Goal: Register for event/course

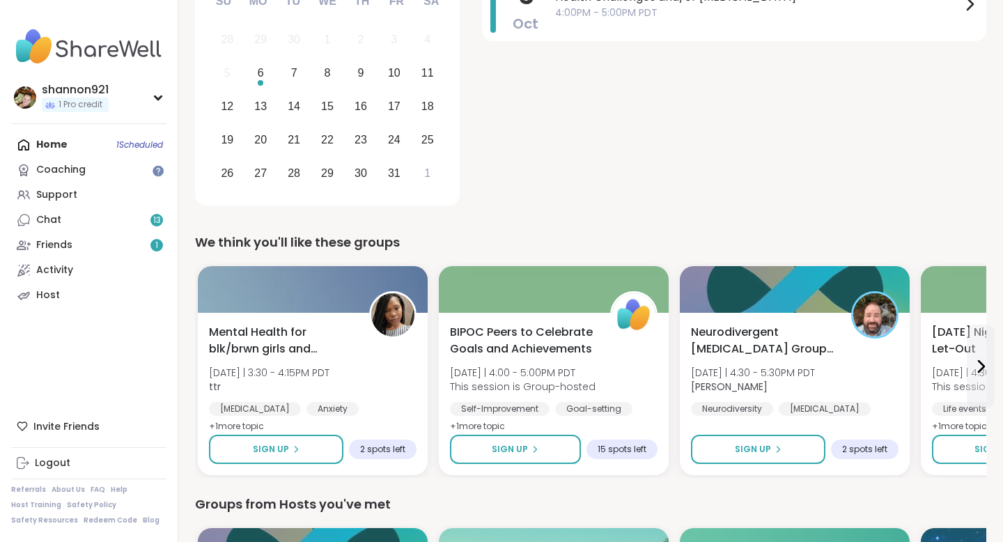
scroll to position [234, 0]
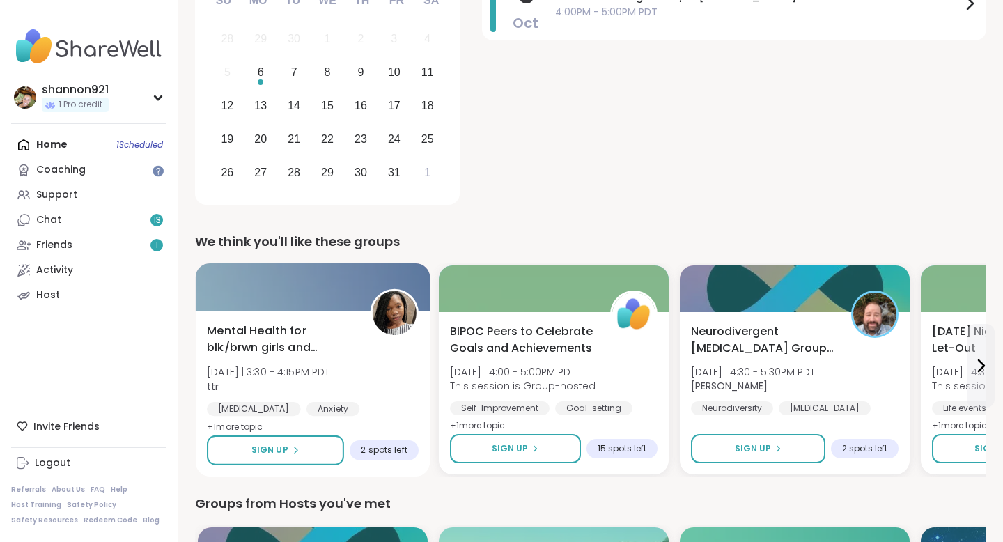
click at [369, 355] on div "Mental Health for blk/brwn girls and women [DATE] | 3:30 - 4:15PM PDT ttr [MEDI…" at bounding box center [313, 379] width 212 height 114
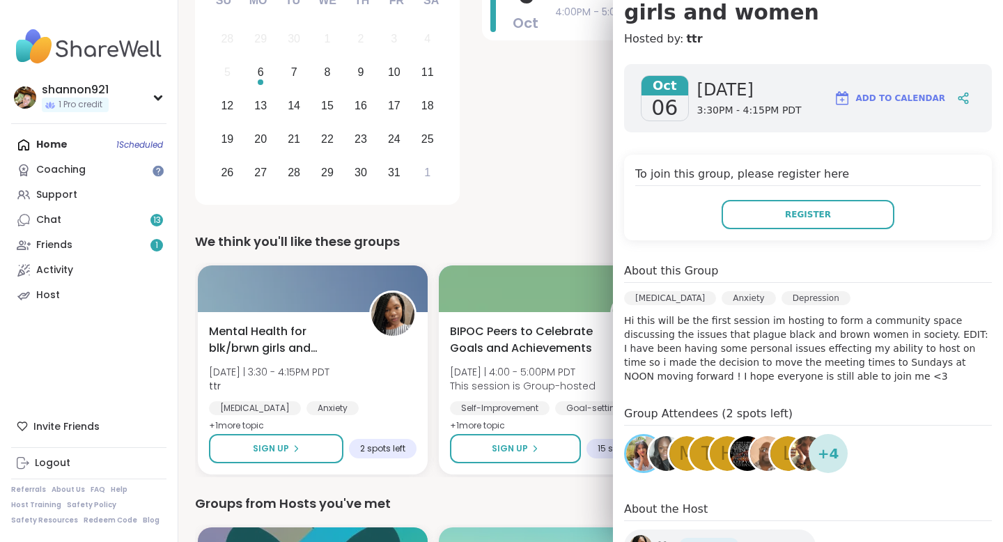
scroll to position [266, 0]
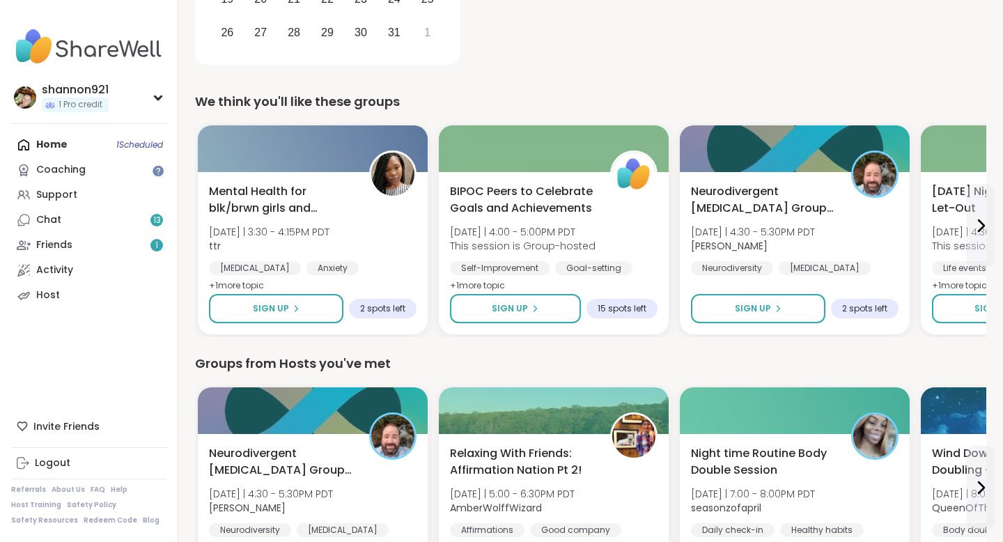
scroll to position [383, 0]
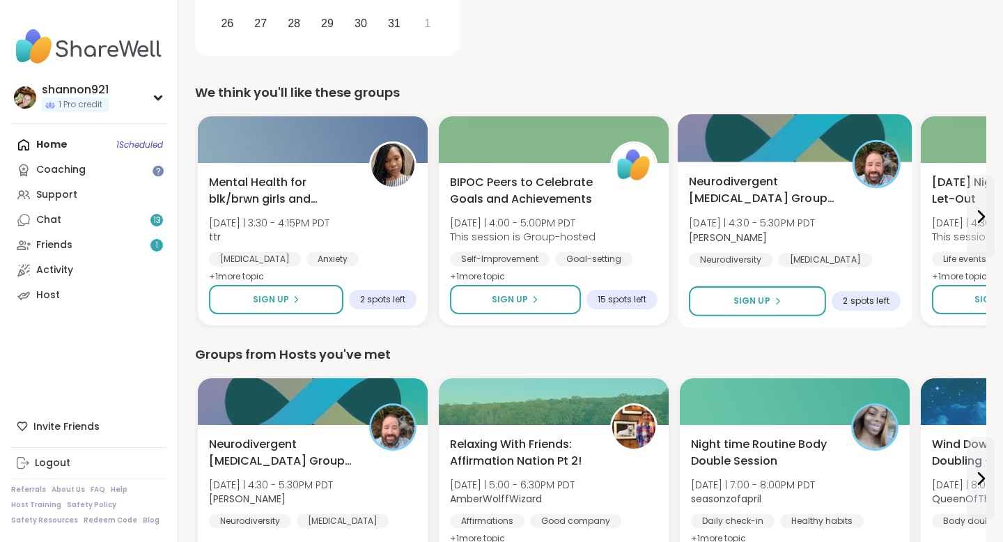
click at [816, 220] on span "[DATE] | 4:30 - 5:30PM PDT" at bounding box center [752, 223] width 127 height 14
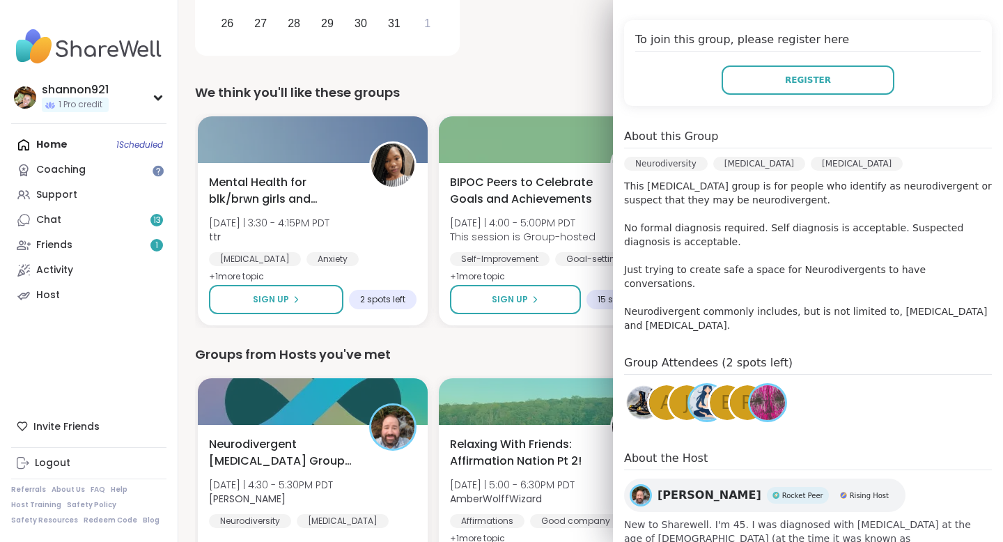
scroll to position [350, 0]
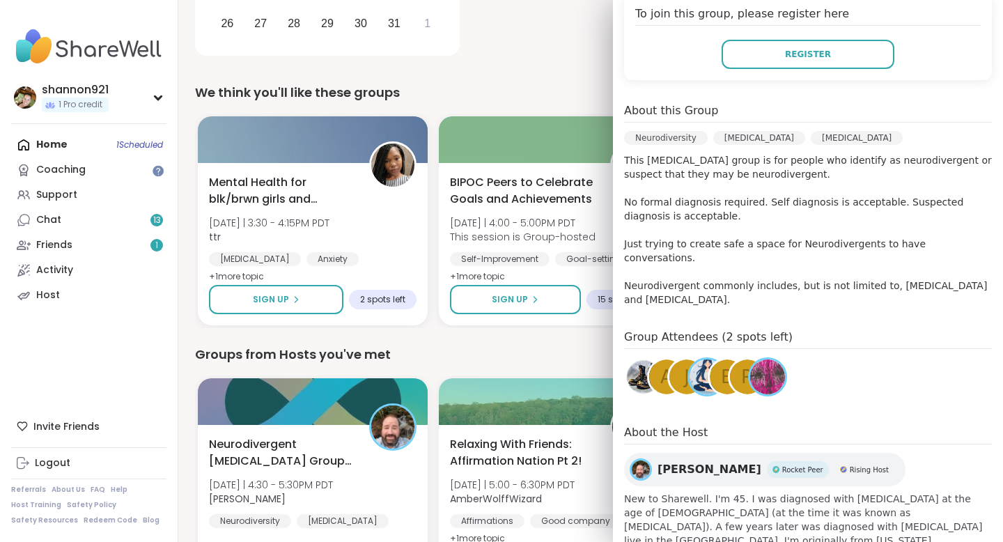
click at [575, 89] on div "We think you'll like these groups" at bounding box center [590, 92] width 791 height 19
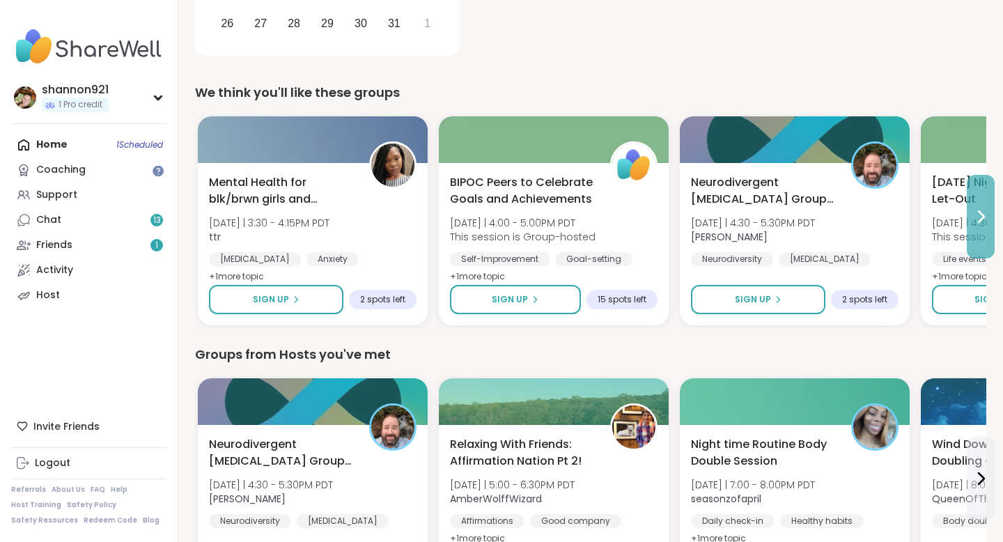
click at [989, 212] on button at bounding box center [981, 217] width 28 height 84
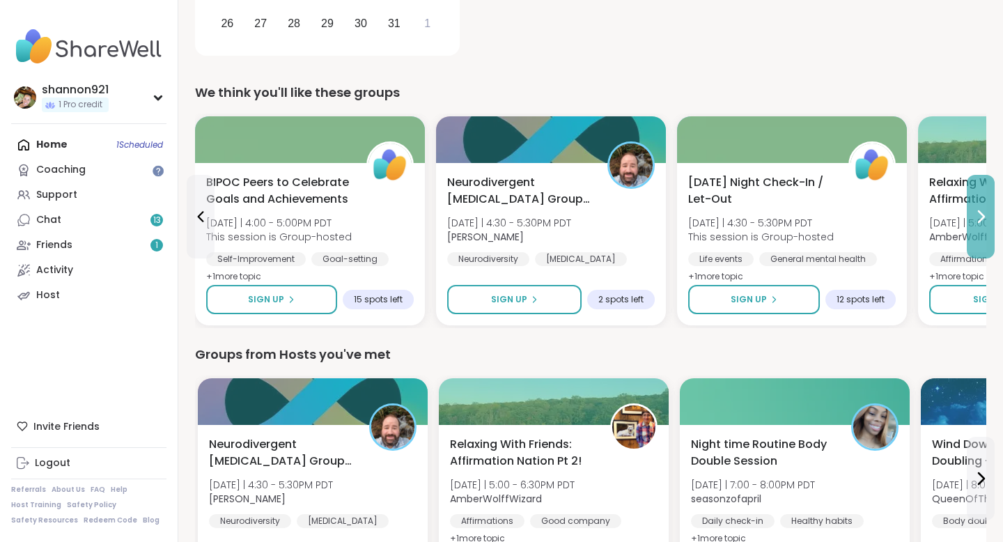
click at [989, 212] on button at bounding box center [981, 217] width 28 height 84
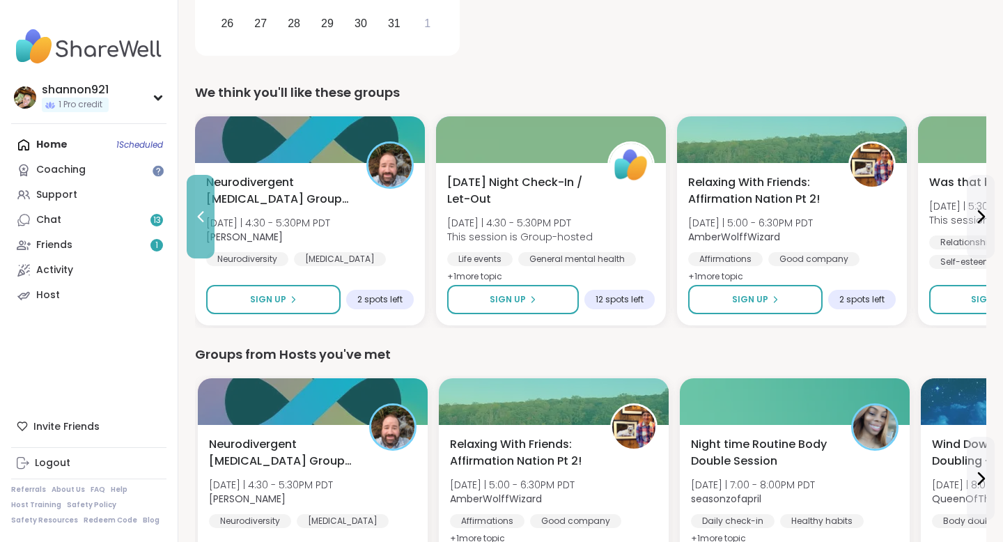
click at [211, 242] on button at bounding box center [201, 217] width 28 height 84
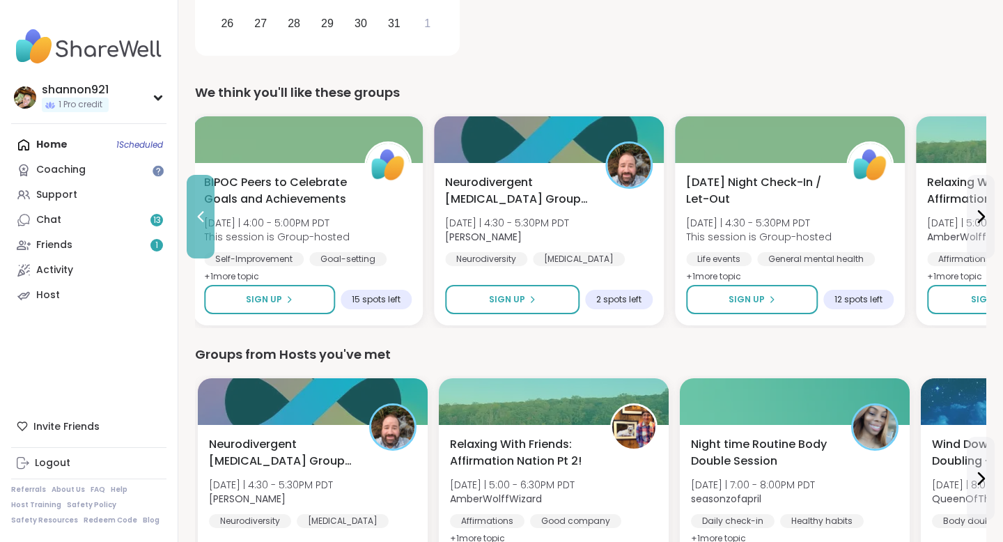
click at [211, 242] on button at bounding box center [201, 217] width 28 height 84
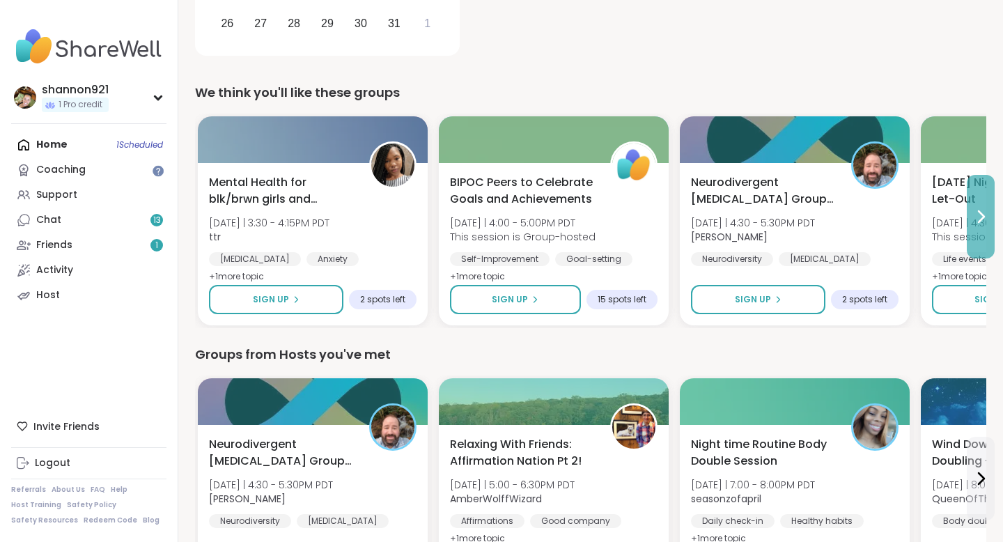
click at [980, 223] on icon at bounding box center [980, 216] width 17 height 17
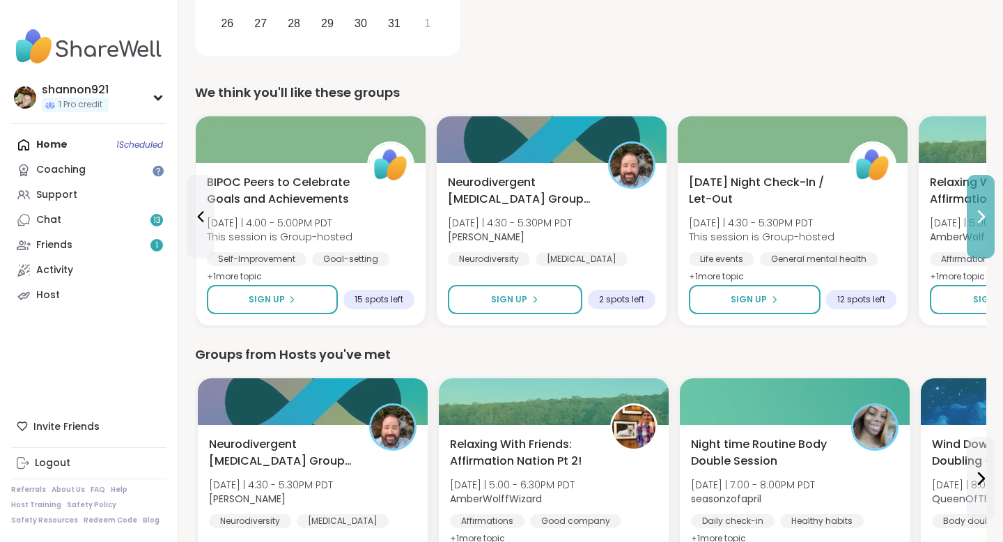
click at [980, 223] on icon at bounding box center [980, 216] width 17 height 17
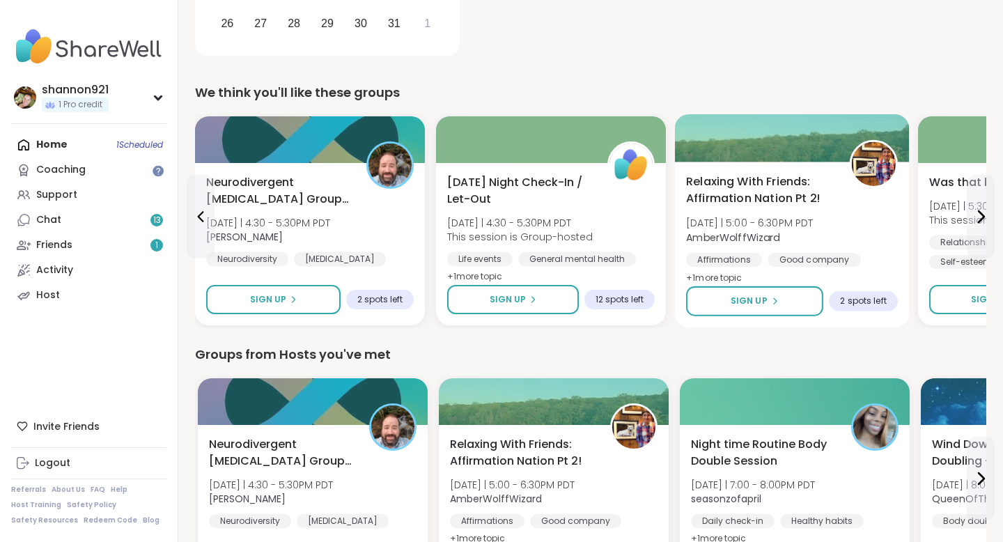
click at [852, 215] on div "Relaxing With Friends: Affirmation Nation Pt 2! [DATE] | 5:00 - 6:30PM PDT Ambe…" at bounding box center [792, 230] width 212 height 114
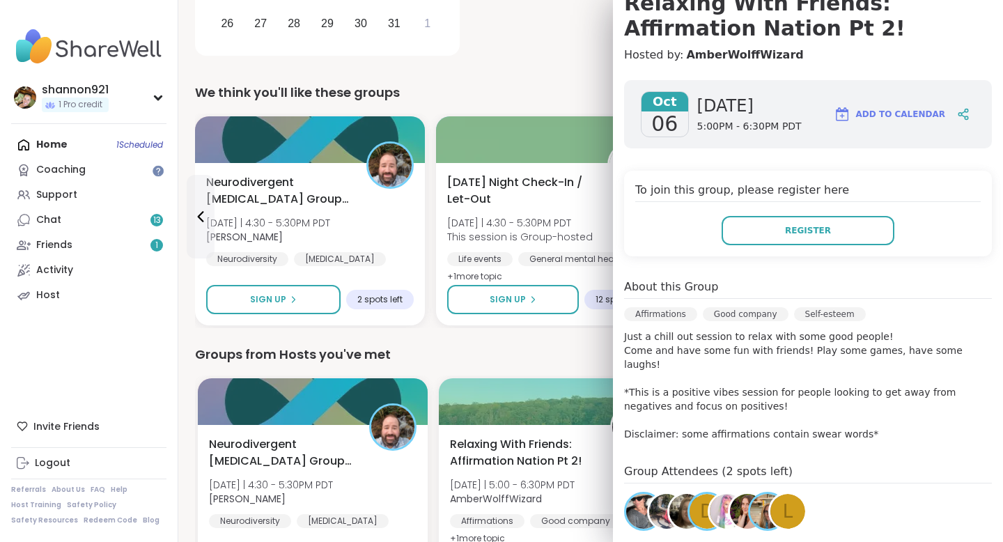
scroll to position [273, 0]
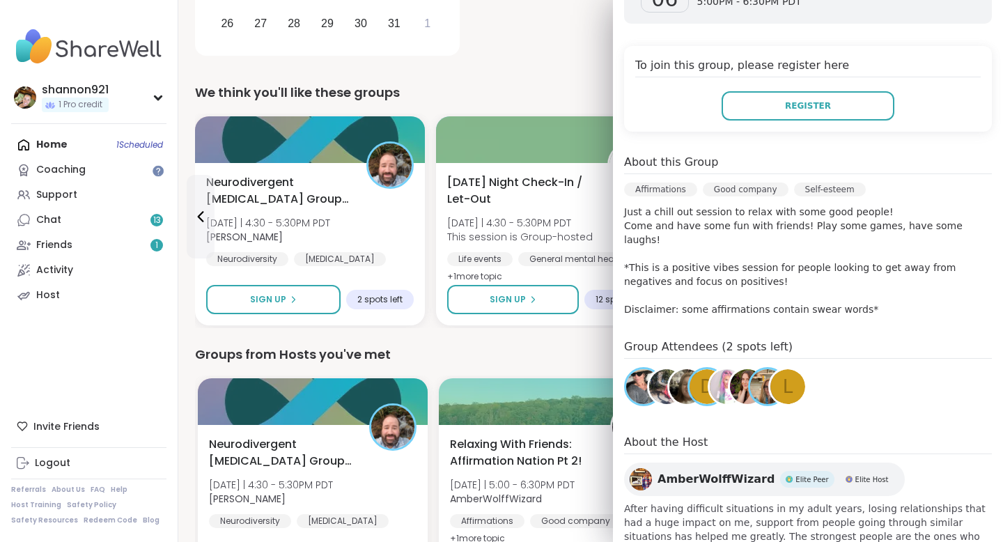
click at [575, 86] on div "We think you'll like these groups" at bounding box center [590, 92] width 791 height 19
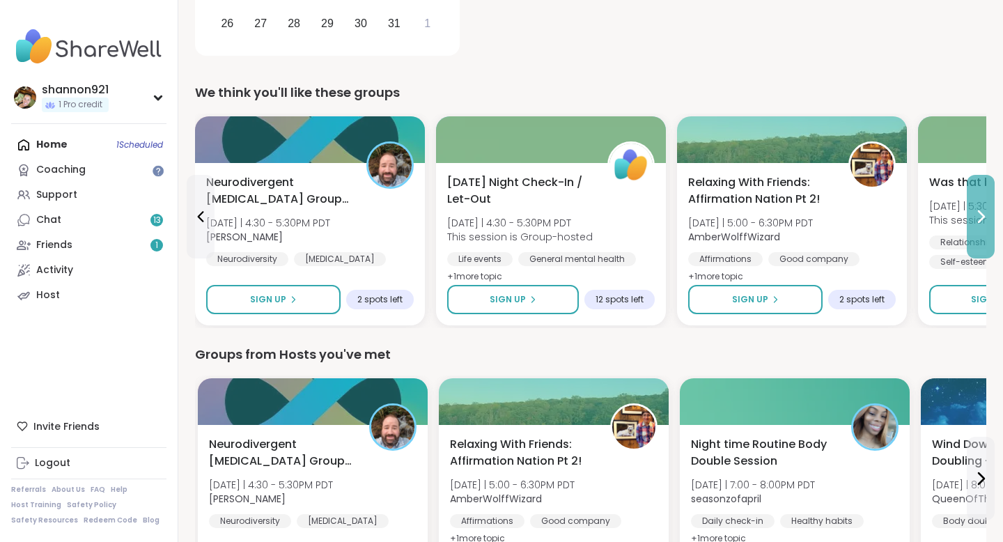
click at [980, 225] on button at bounding box center [981, 217] width 28 height 84
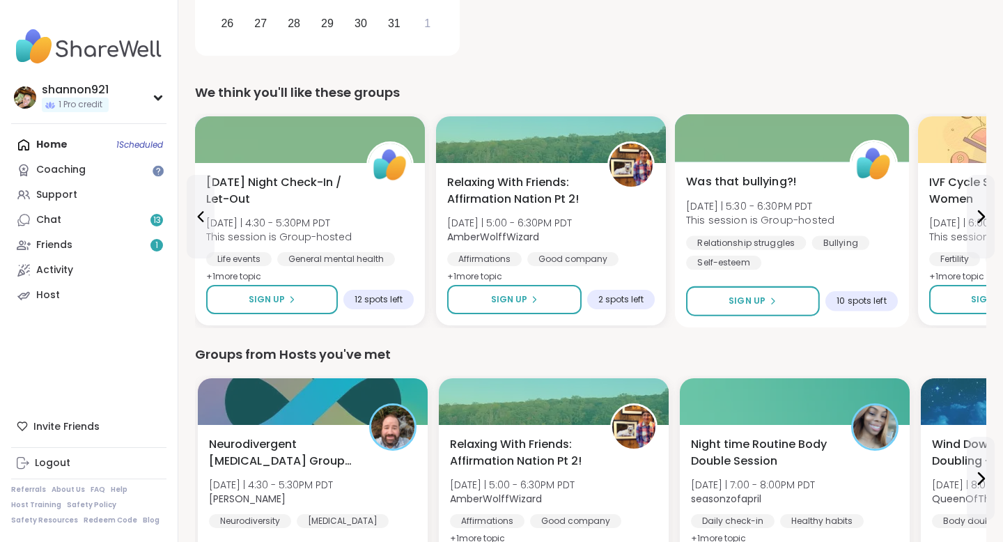
click at [832, 222] on div "Was that bullying?! [DATE] | 5:30 - 6:30PM PDT This session is Group-hosted Rel…" at bounding box center [792, 221] width 212 height 97
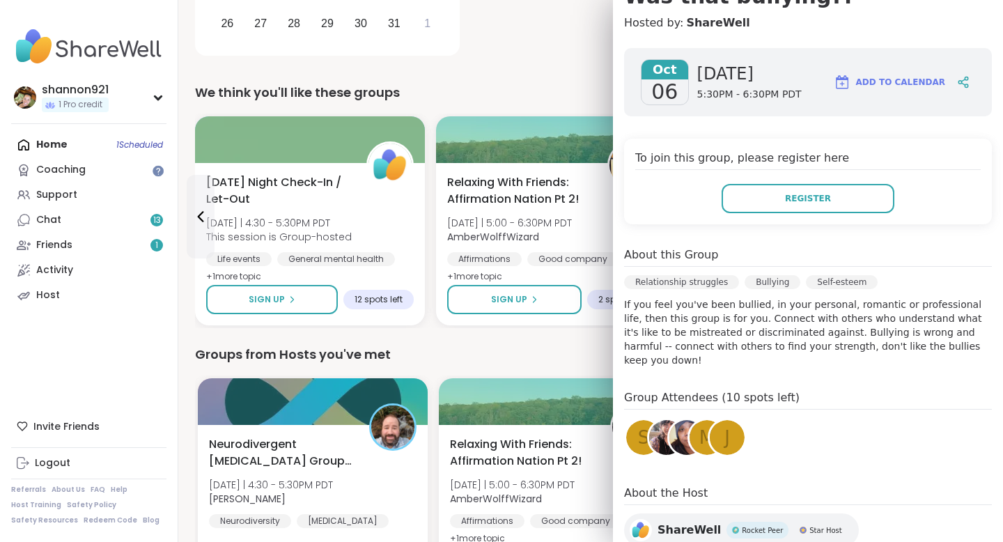
scroll to position [213, 0]
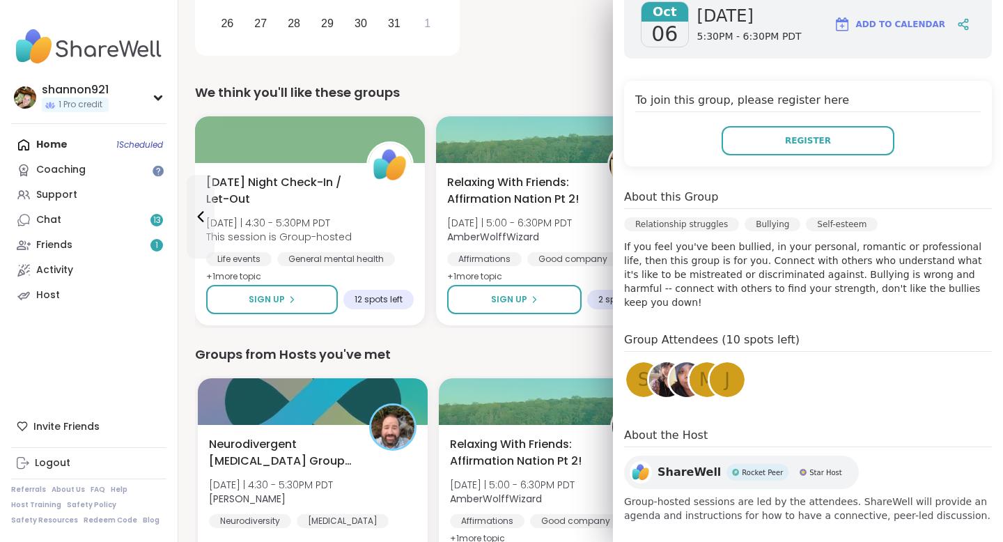
click at [566, 84] on div "We think you'll like these groups" at bounding box center [590, 92] width 791 height 19
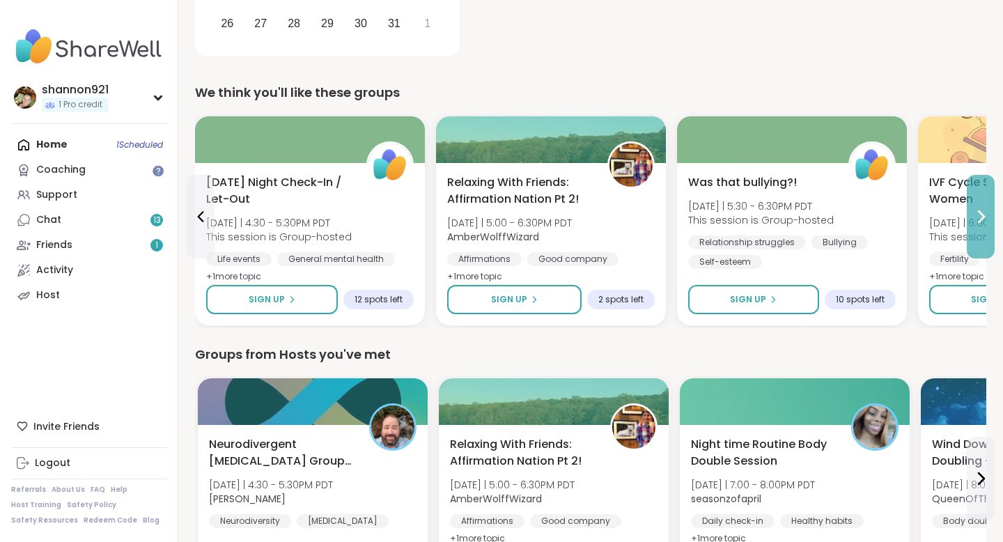
click at [986, 228] on button at bounding box center [981, 217] width 28 height 84
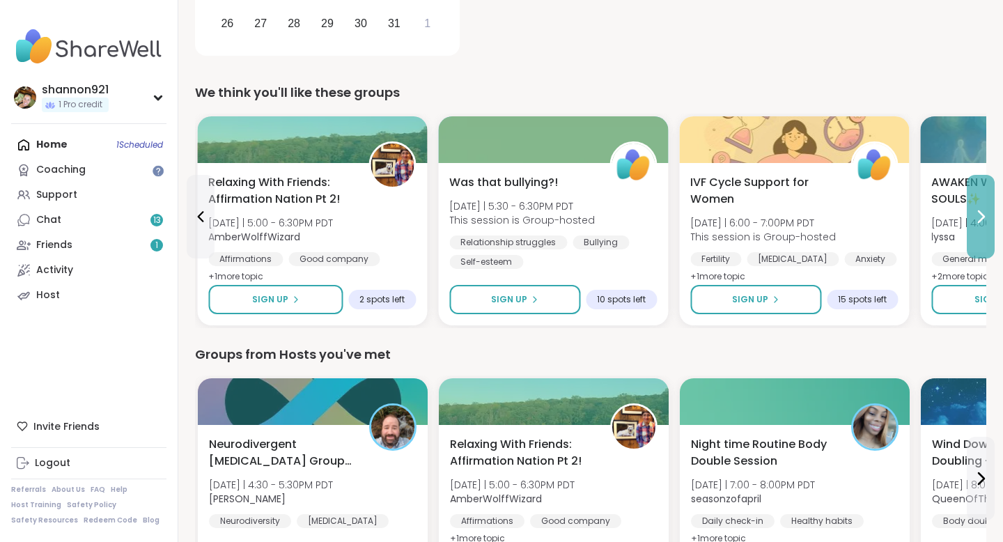
click at [986, 228] on button at bounding box center [981, 217] width 28 height 84
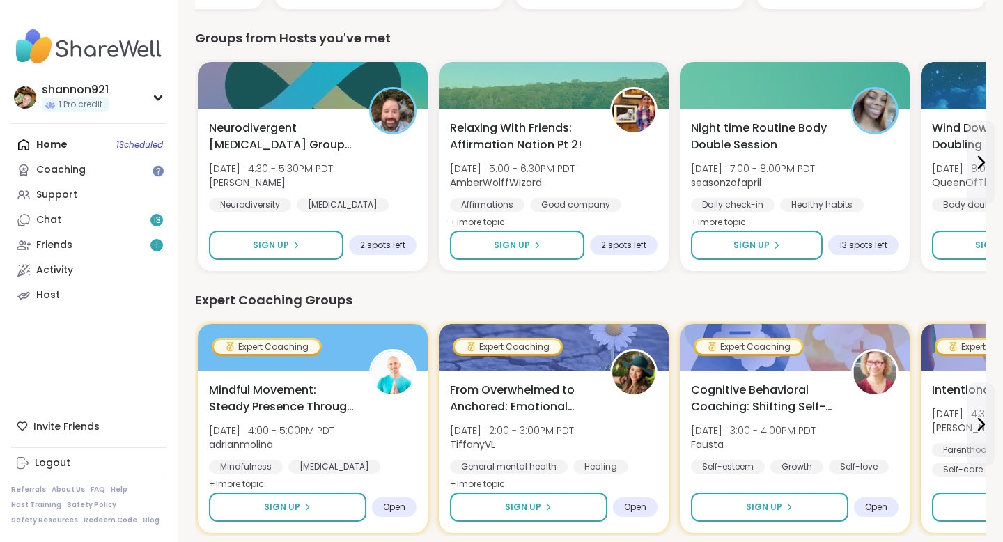
scroll to position [682, 0]
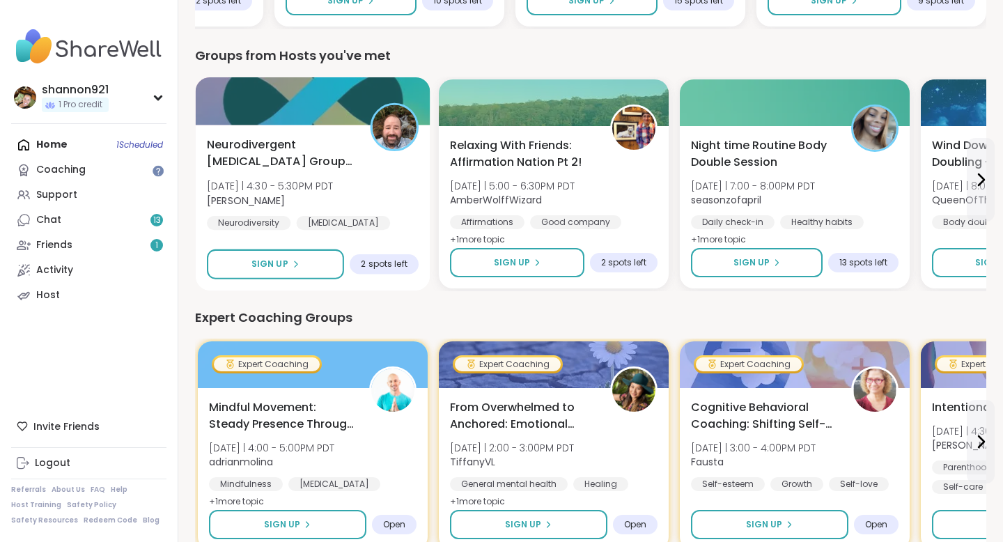
click at [418, 198] on div "Neurodivergent [MEDICAL_DATA] Group - [DATE] [DATE] | 4:30 - 5:30PM PDT [PERSON…" at bounding box center [313, 193] width 212 height 114
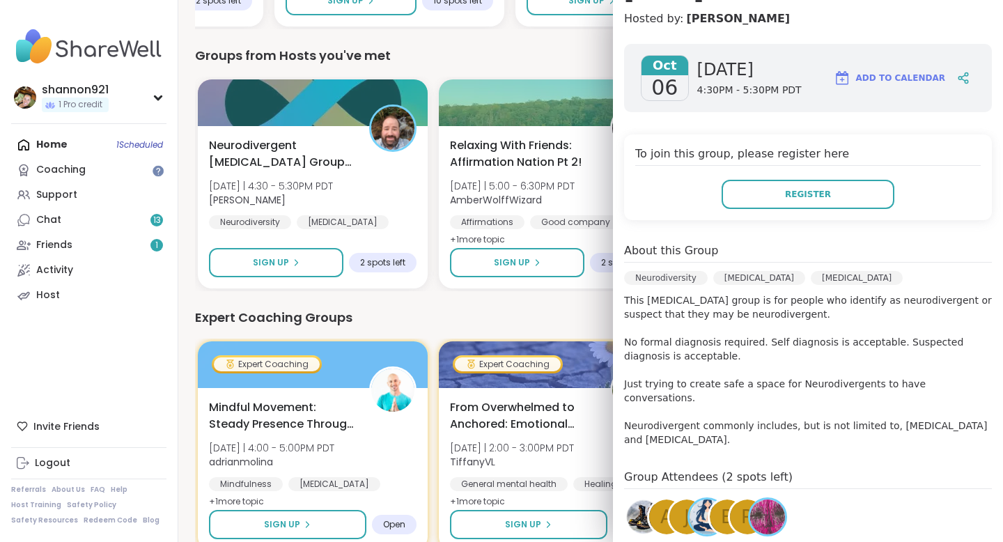
scroll to position [244, 0]
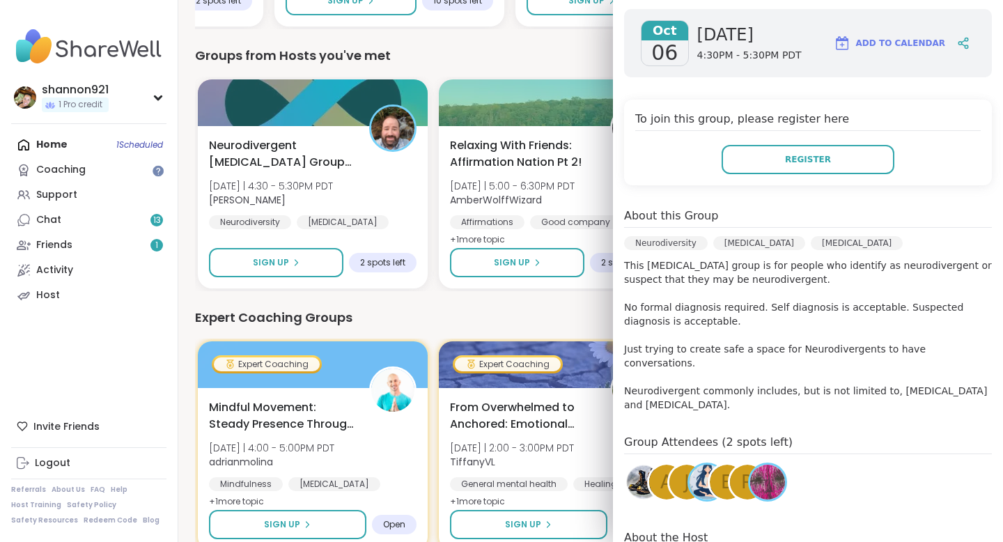
click at [543, 338] on div "Expert Coaching Mindful Movement: Steady Presence Through Yoga [DATE] | 4:00 - …" at bounding box center [590, 445] width 791 height 214
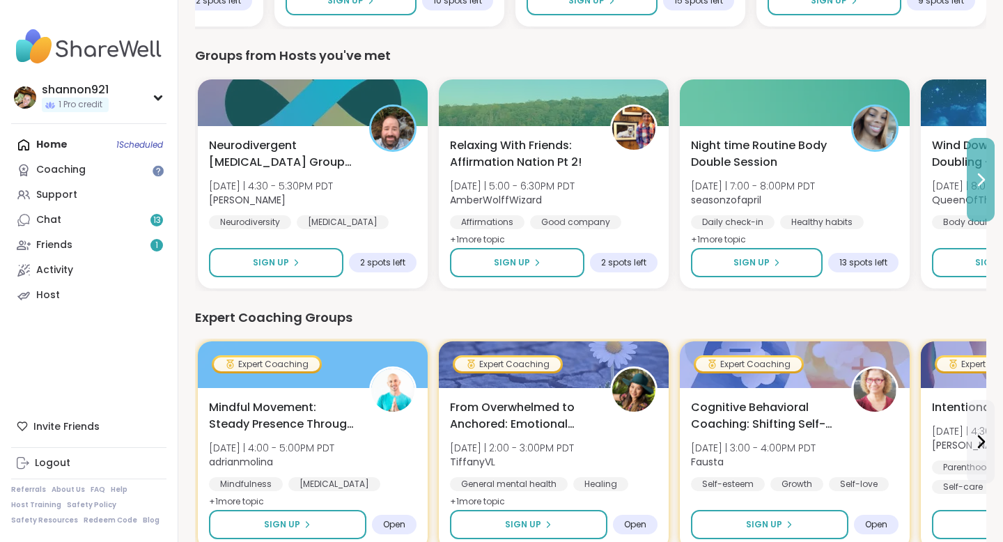
click at [978, 180] on icon at bounding box center [980, 179] width 17 height 17
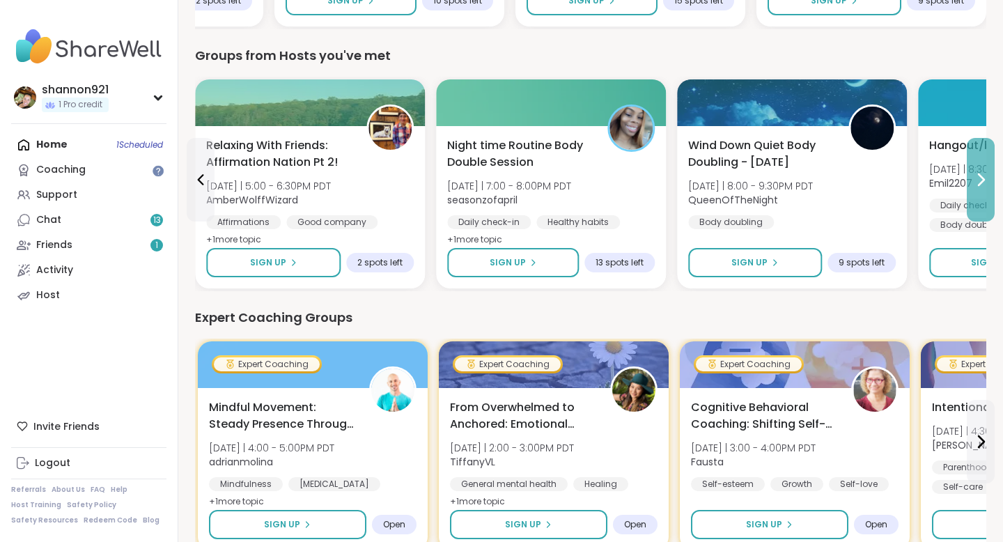
click at [978, 180] on icon at bounding box center [980, 179] width 17 height 17
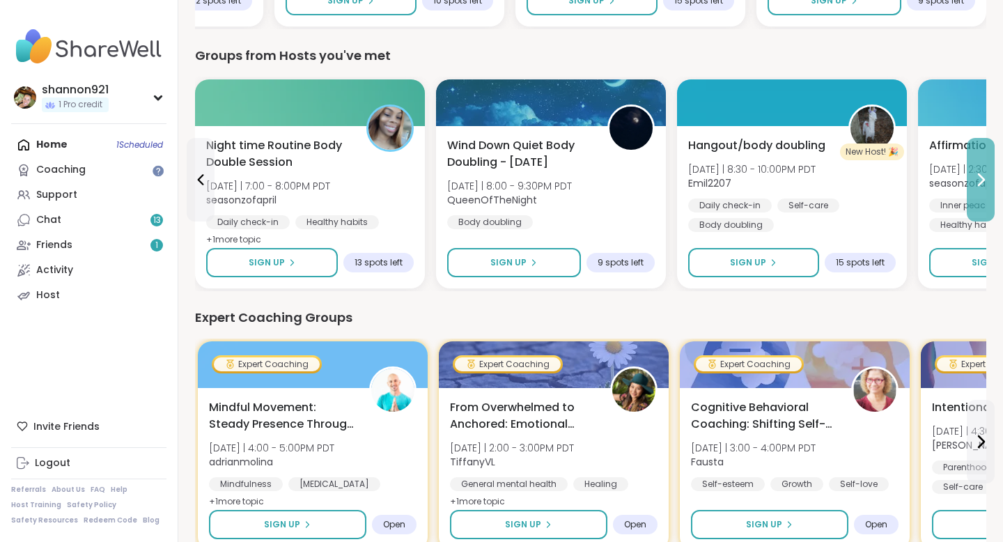
click at [978, 180] on icon at bounding box center [980, 179] width 17 height 17
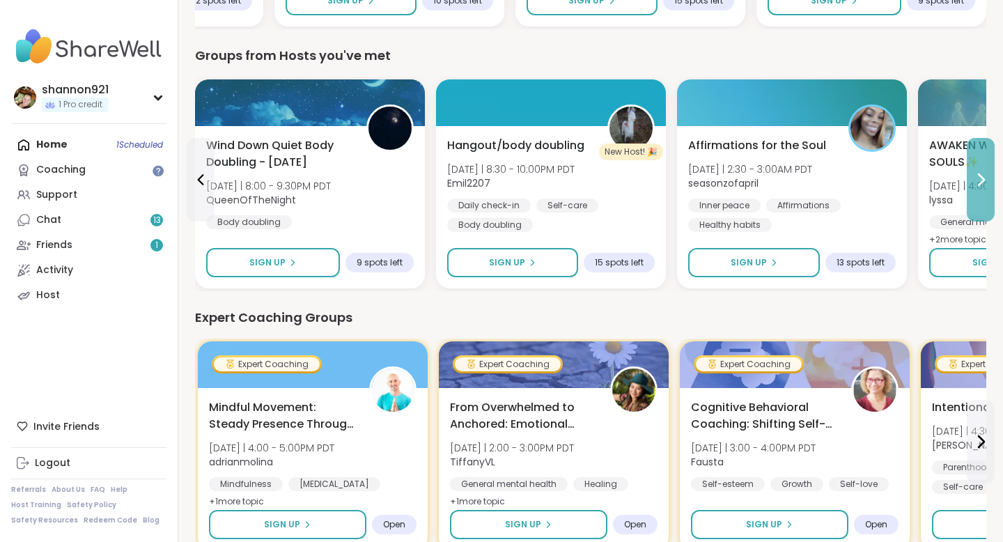
click at [978, 180] on icon at bounding box center [980, 179] width 17 height 17
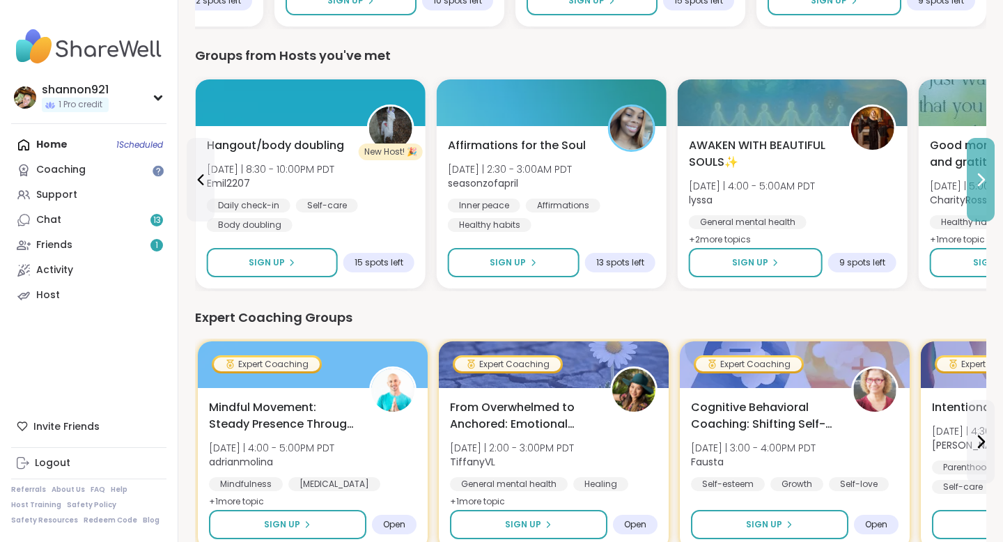
click at [978, 180] on icon at bounding box center [980, 179] width 17 height 17
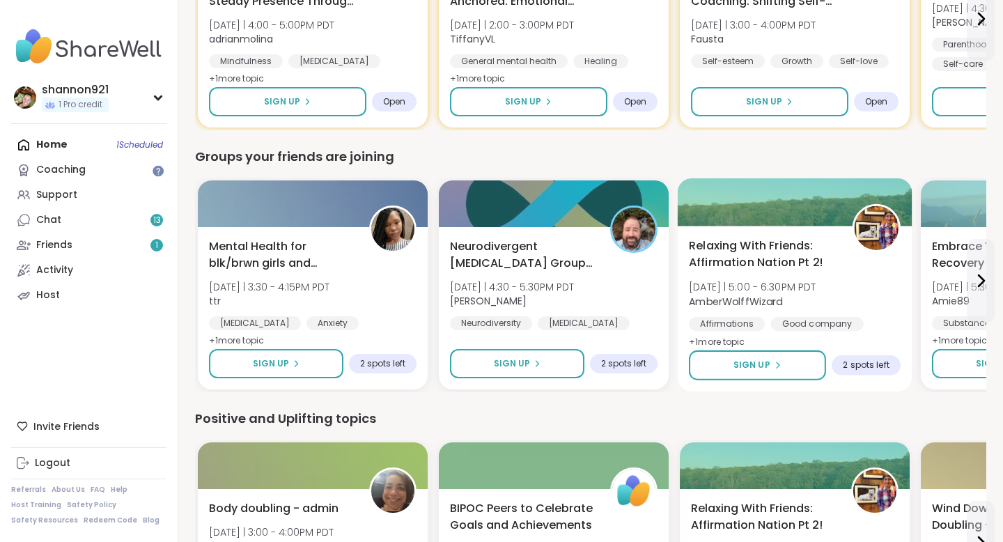
scroll to position [1107, 0]
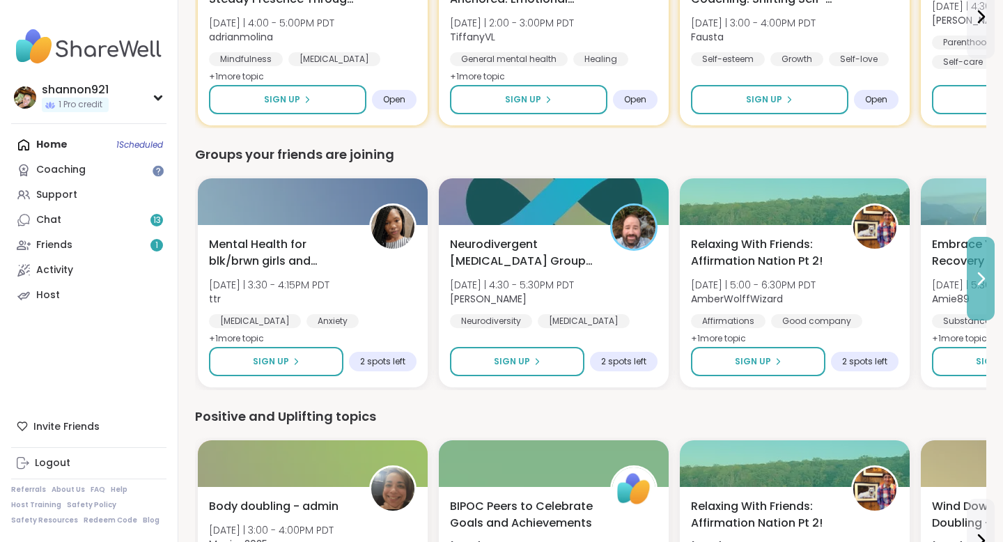
click at [990, 281] on button at bounding box center [981, 279] width 28 height 84
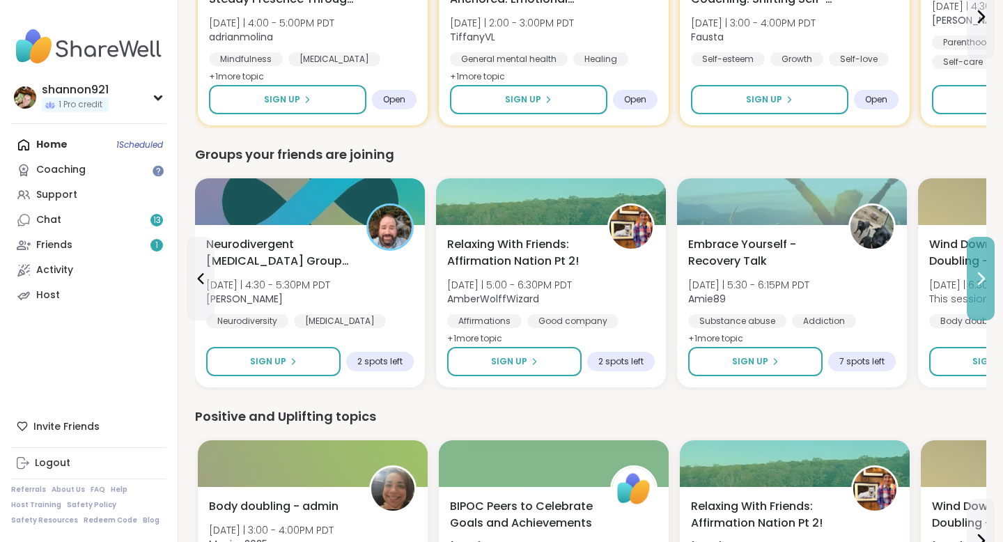
click at [990, 281] on button at bounding box center [981, 279] width 28 height 84
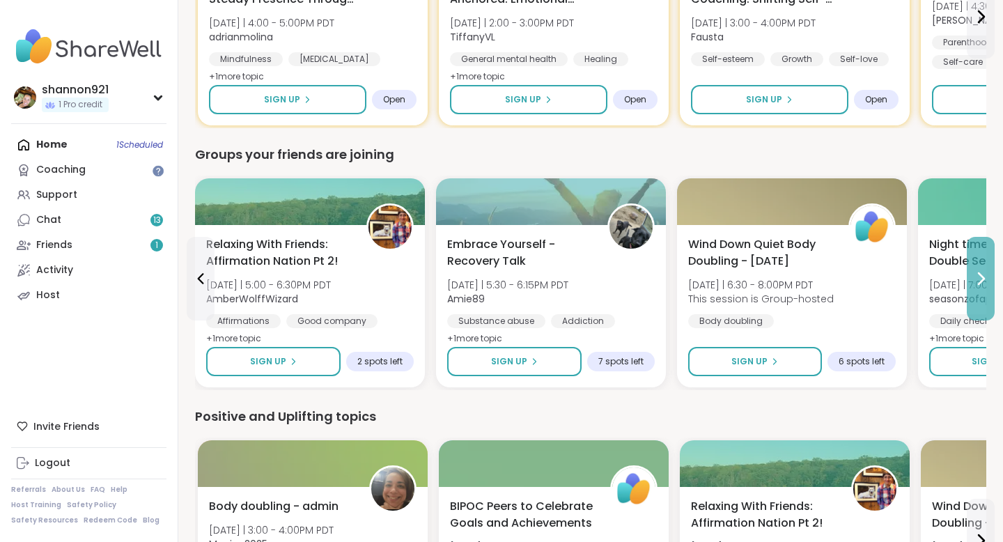
click at [990, 281] on button at bounding box center [981, 279] width 28 height 84
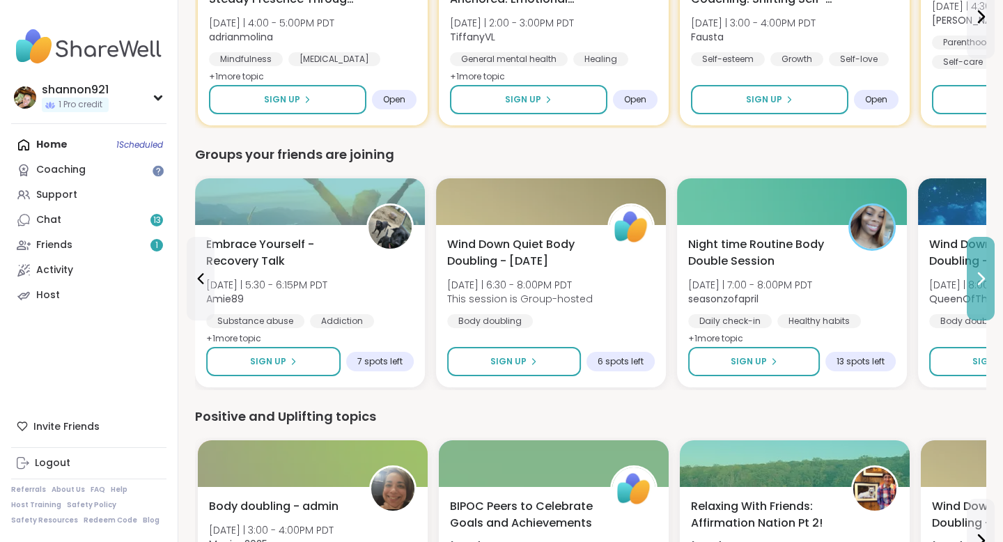
click at [990, 281] on button at bounding box center [981, 279] width 28 height 84
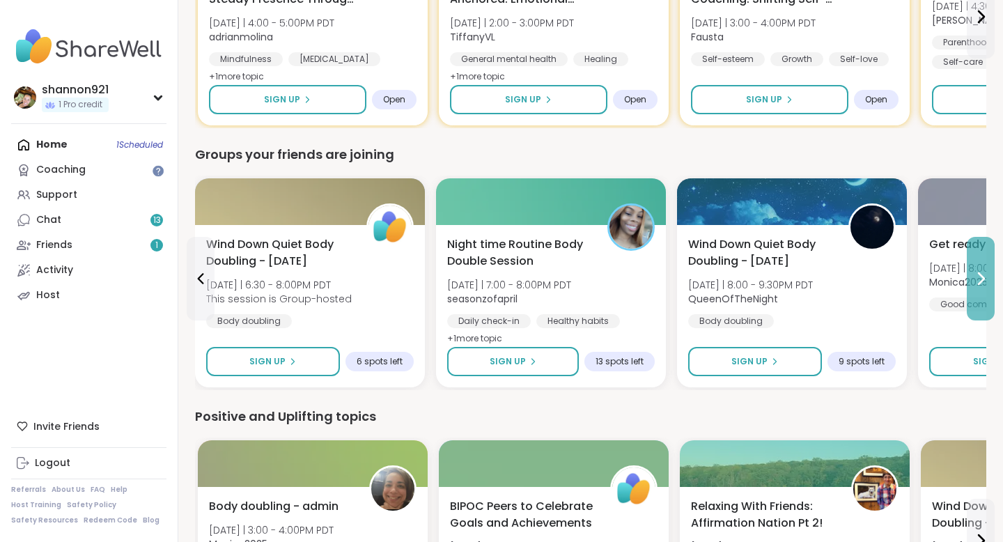
click at [987, 279] on icon at bounding box center [980, 278] width 17 height 17
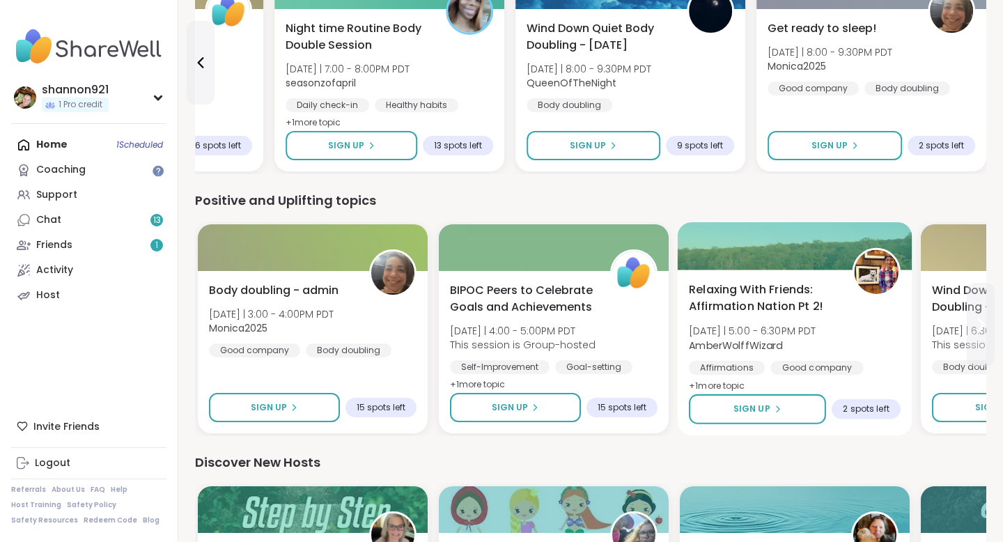
scroll to position [1334, 0]
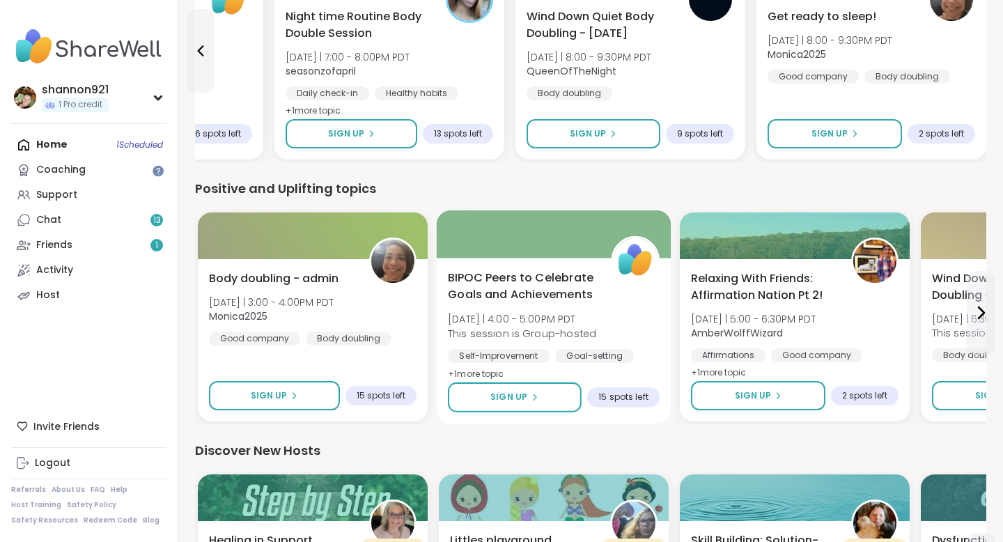
click at [637, 308] on div "BIPOC Peers to Celebrate Goals and Achievements [DATE] | 4:00 - 5:00PM PDT This…" at bounding box center [554, 327] width 212 height 114
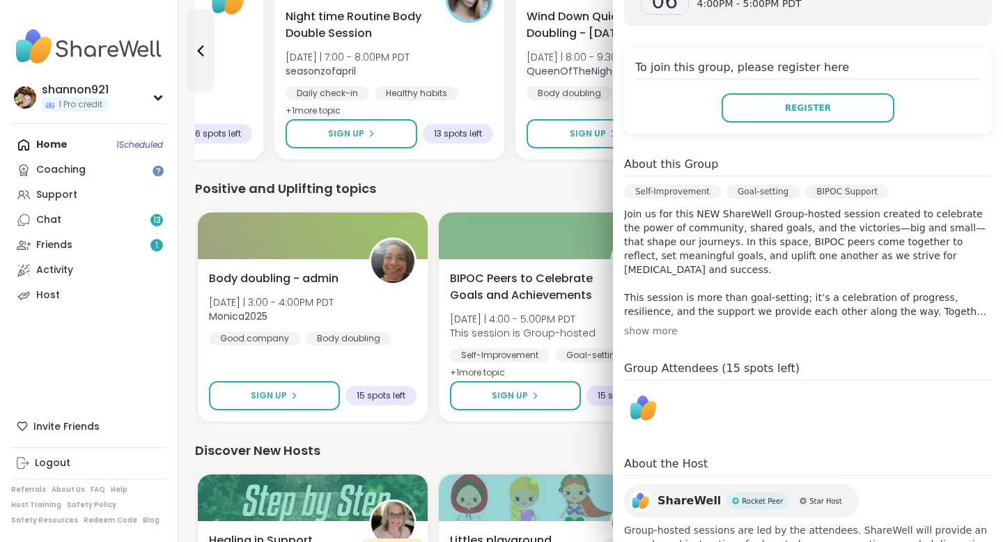
scroll to position [301, 0]
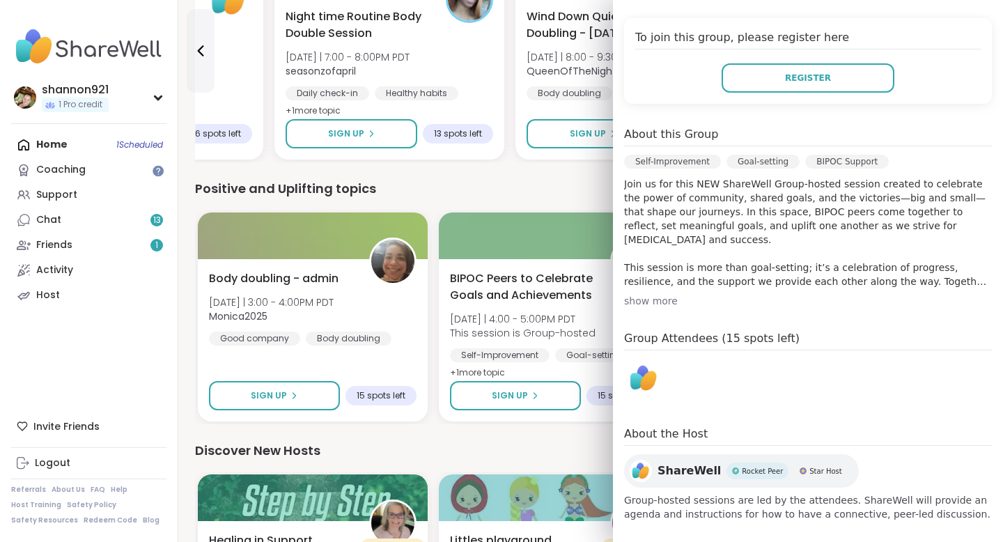
click at [608, 203] on div "Positive and Uplifting topics Body doubling - admin [DATE] | 3:00 - 4:00PM PDT …" at bounding box center [590, 301] width 791 height 245
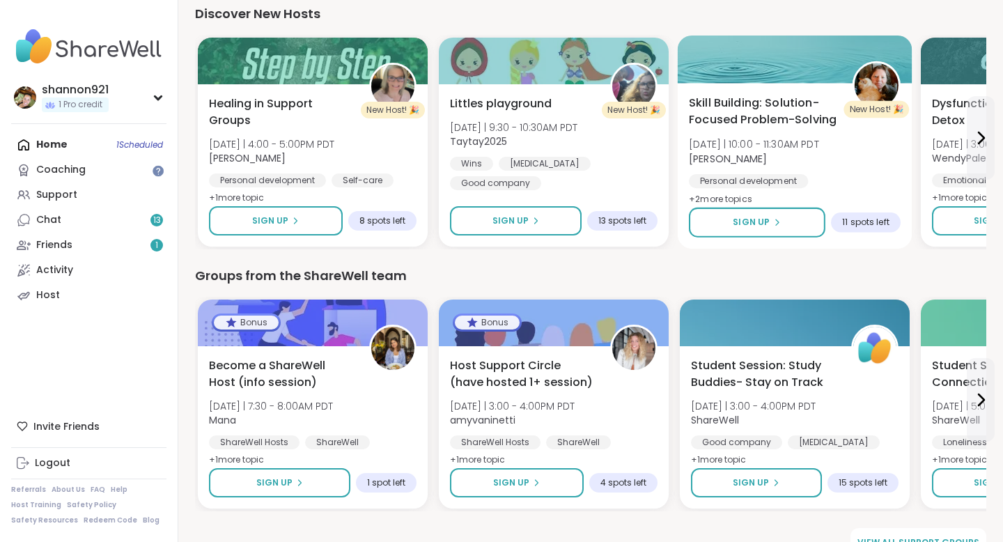
scroll to position [1785, 0]
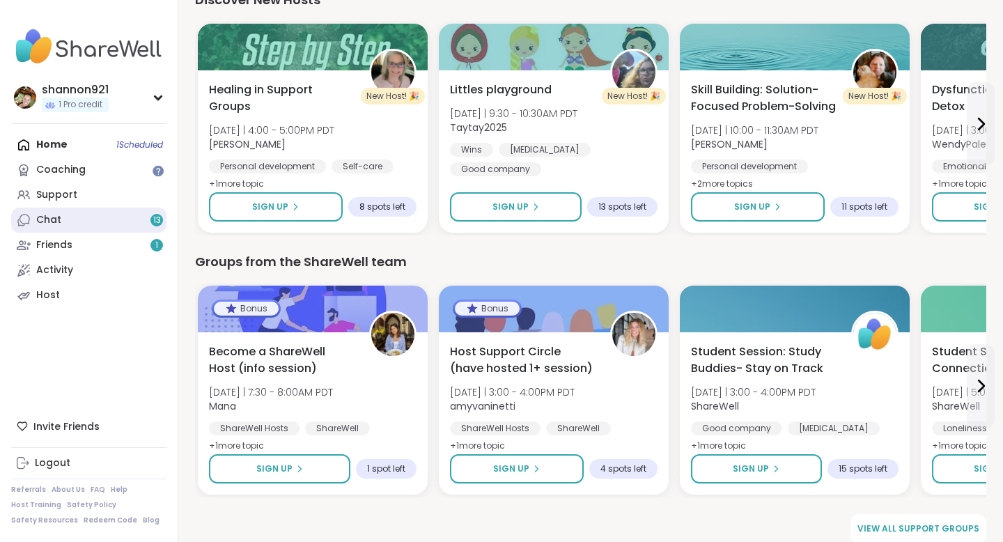
click at [134, 210] on link "Chat 13" at bounding box center [88, 220] width 155 height 25
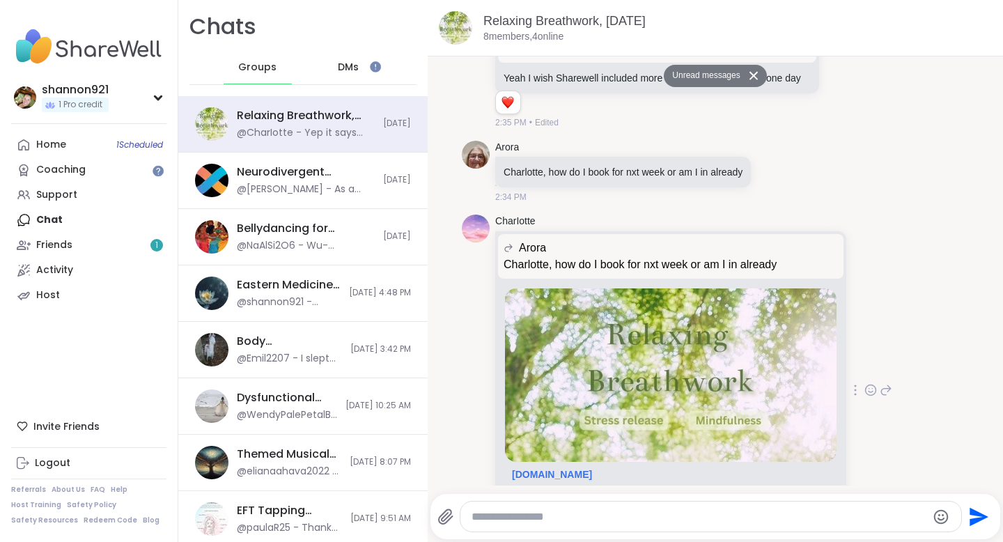
scroll to position [6762, 0]
click at [115, 240] on link "Friends 1" at bounding box center [88, 245] width 155 height 25
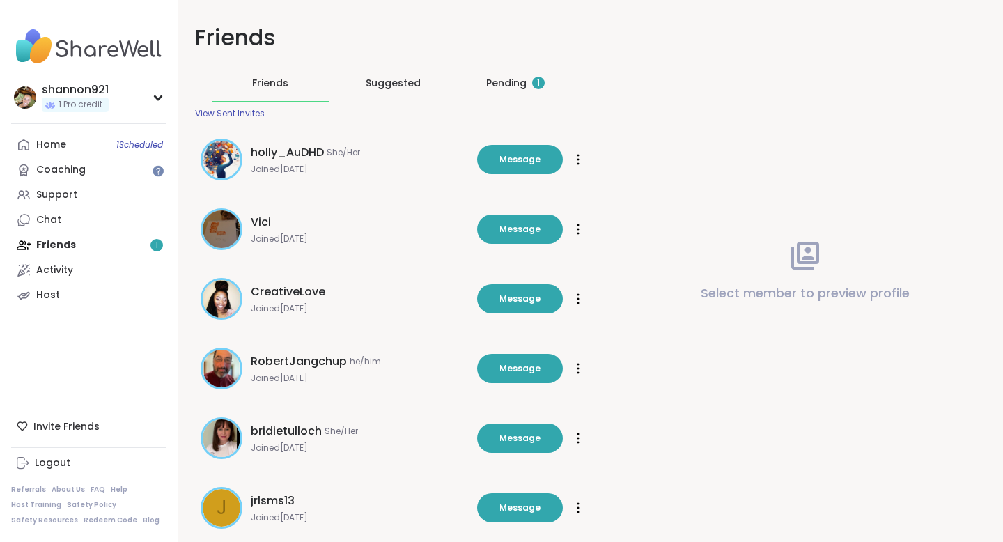
click at [508, 83] on div "Pending 1" at bounding box center [515, 83] width 58 height 14
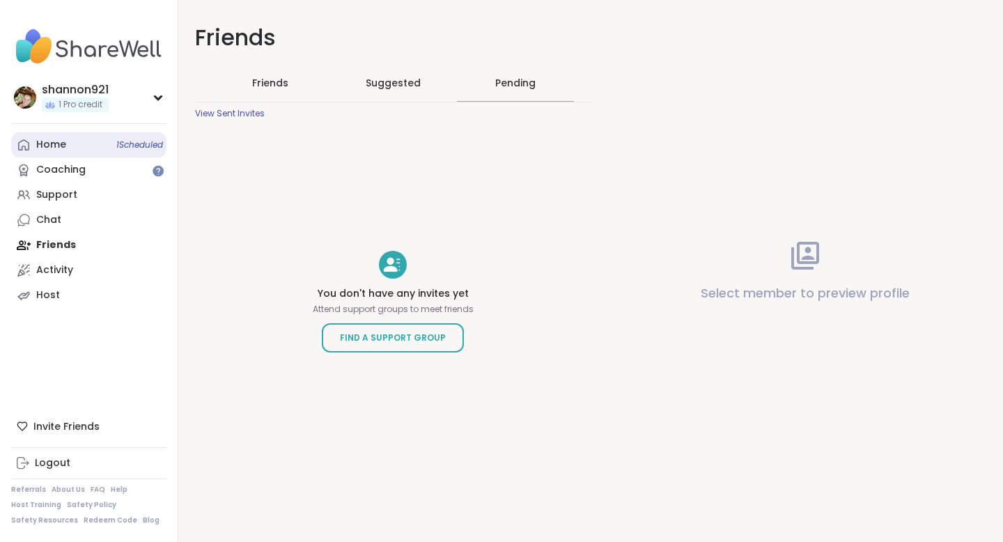
click at [61, 146] on div "Home 1 Scheduled" at bounding box center [51, 145] width 30 height 14
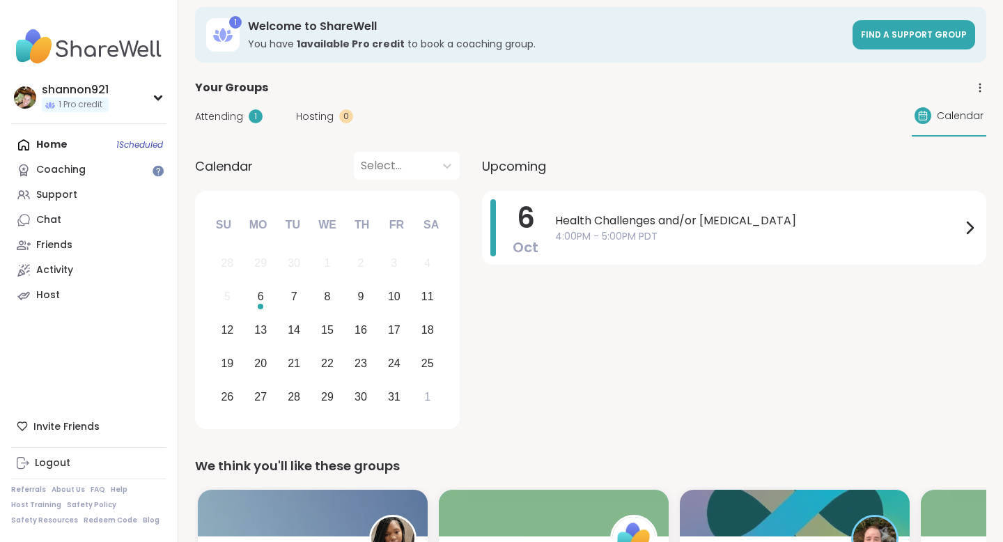
scroll to position [12, 0]
